Goal: Task Accomplishment & Management: Use online tool/utility

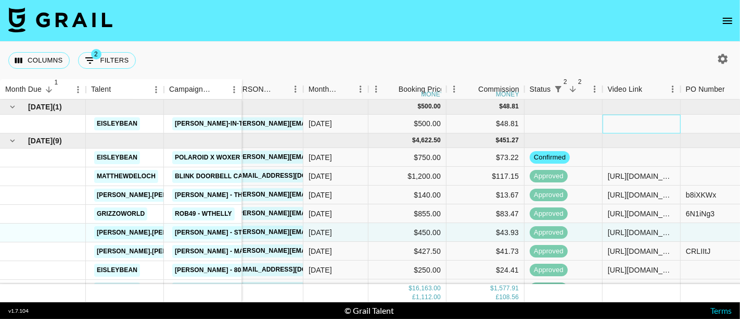
click at [619, 125] on div at bounding box center [642, 124] width 78 height 19
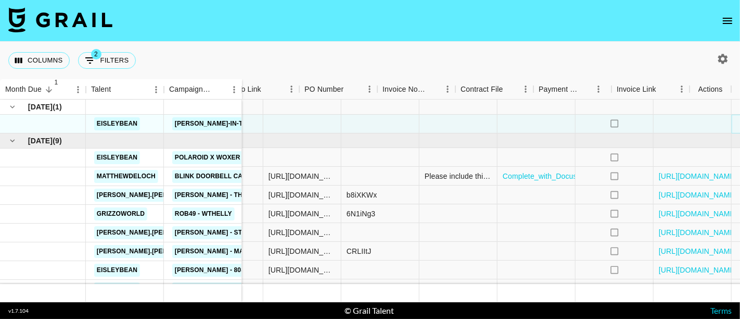
scroll to position [0, 476]
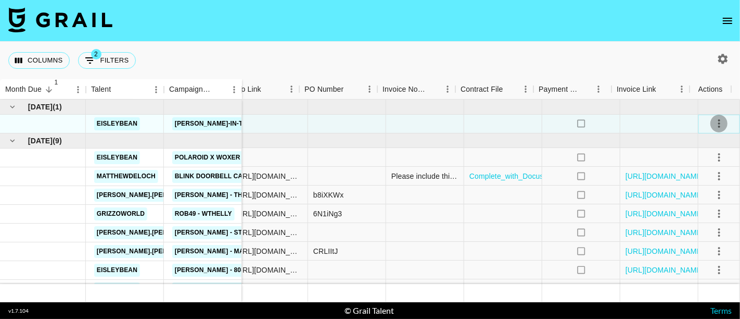
click at [718, 121] on icon "select merge strategy" at bounding box center [719, 123] width 2 height 8
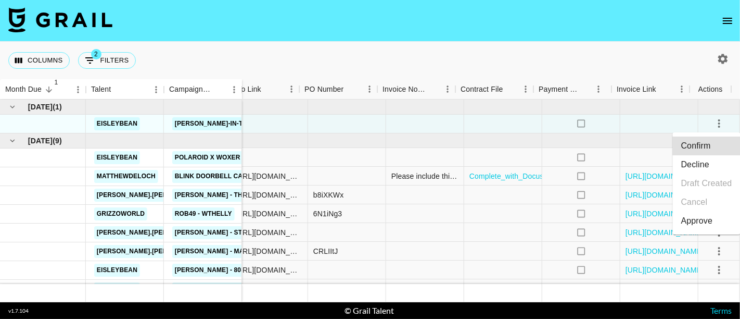
click at [705, 143] on li "Confirm" at bounding box center [707, 145] width 68 height 19
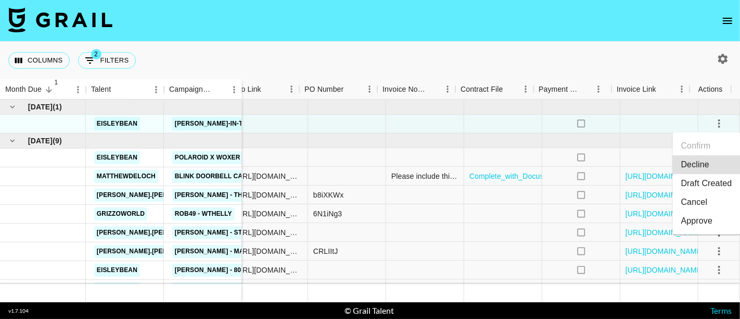
click at [699, 181] on li "Draft Created" at bounding box center [707, 183] width 68 height 19
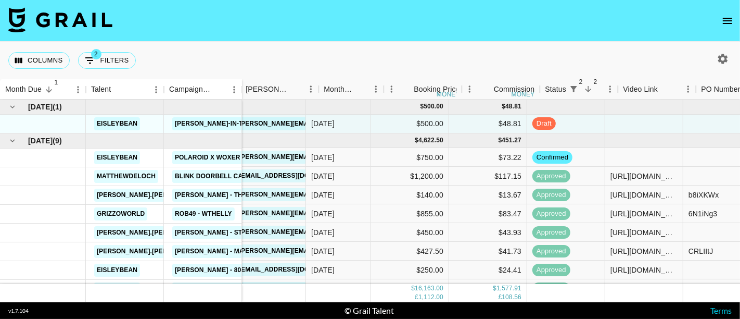
scroll to position [0, 79]
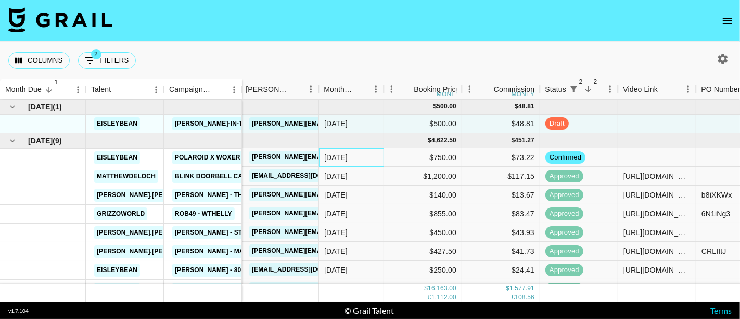
click at [359, 158] on div "[DATE]" at bounding box center [351, 157] width 65 height 19
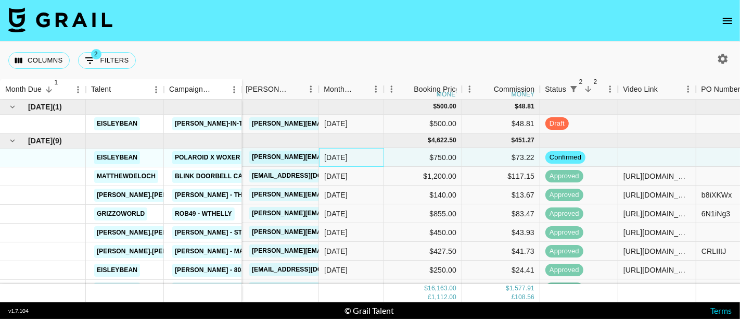
click at [359, 158] on div "[DATE]" at bounding box center [351, 157] width 65 height 19
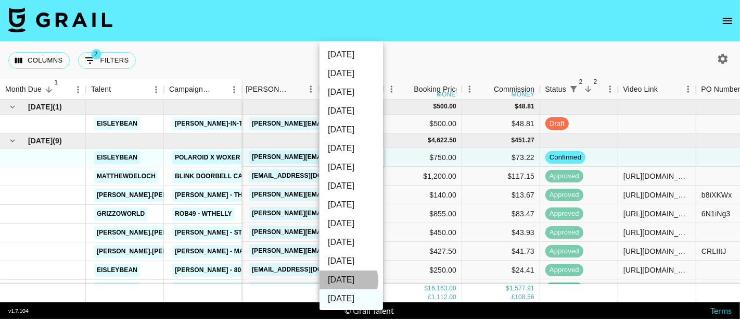
click at [348, 280] on li "[DATE]" at bounding box center [352, 279] width 64 height 19
type input "[DATE]"
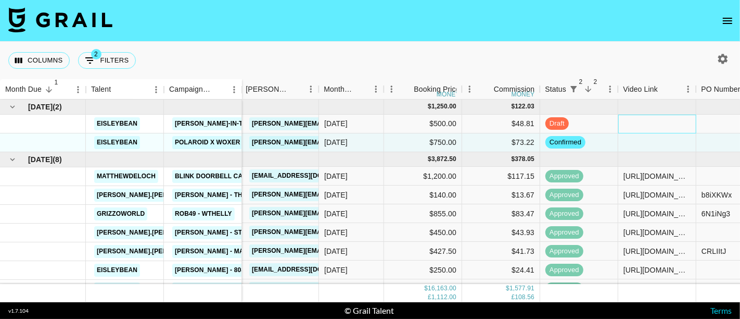
click at [663, 118] on div at bounding box center [658, 124] width 78 height 19
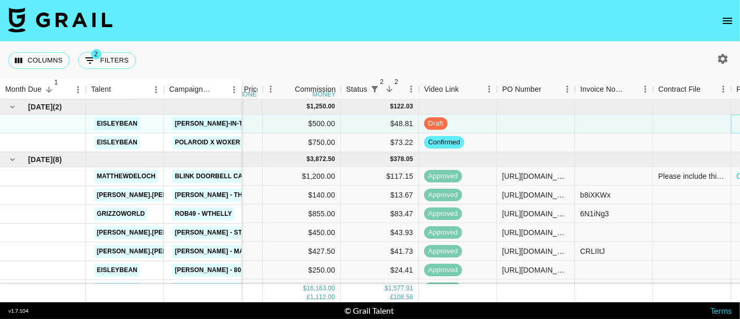
scroll to position [0, 278]
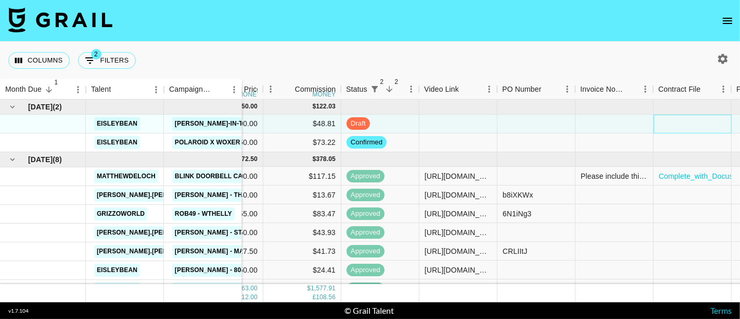
click at [668, 123] on div at bounding box center [693, 124] width 78 height 19
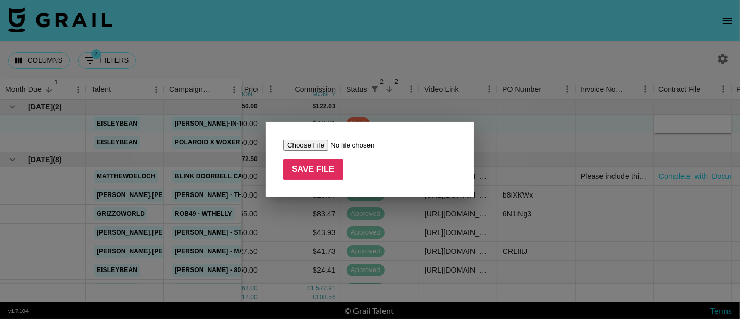
click at [306, 141] on input "file" at bounding box center [349, 145] width 132 height 11
type input "C:\fakepath\Complete_with_Docusign_Zoned_-_Jack-in-the-B.pdf"
click at [305, 171] on input "Save File" at bounding box center [313, 169] width 60 height 21
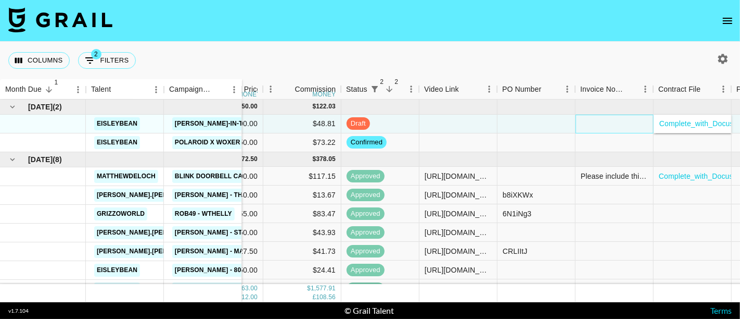
click at [595, 127] on div at bounding box center [615, 124] width 78 height 19
